Goal: Information Seeking & Learning: Learn about a topic

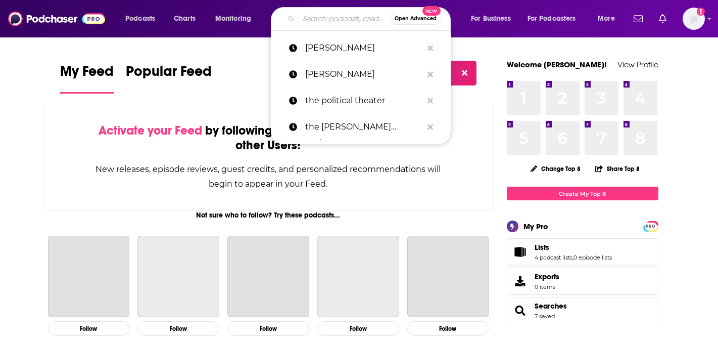
click at [331, 19] on input "Search podcasts, credits, & more..." at bounding box center [345, 19] width 92 height 16
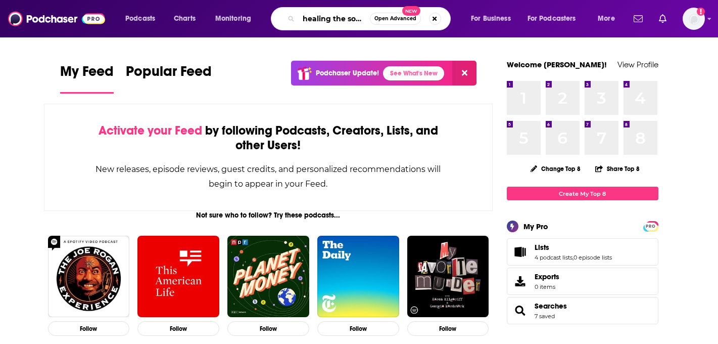
scroll to position [0, 7]
type input "healing the source"
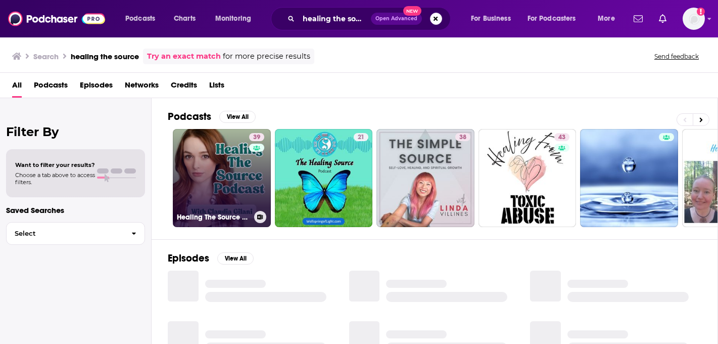
click at [220, 179] on link "39 Healing The Source Podcast" at bounding box center [222, 178] width 98 height 98
